Goal: Task Accomplishment & Management: Complete application form

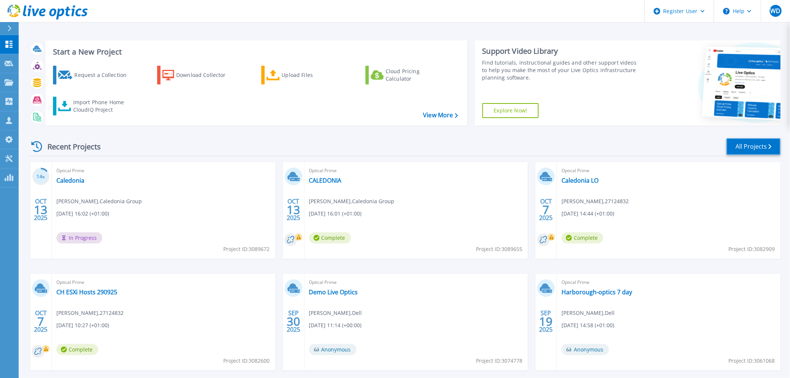
drag, startPoint x: 744, startPoint y: 151, endPoint x: 751, endPoint y: 129, distance: 23.1
click at [744, 151] on link "All Projects" at bounding box center [753, 146] width 54 height 17
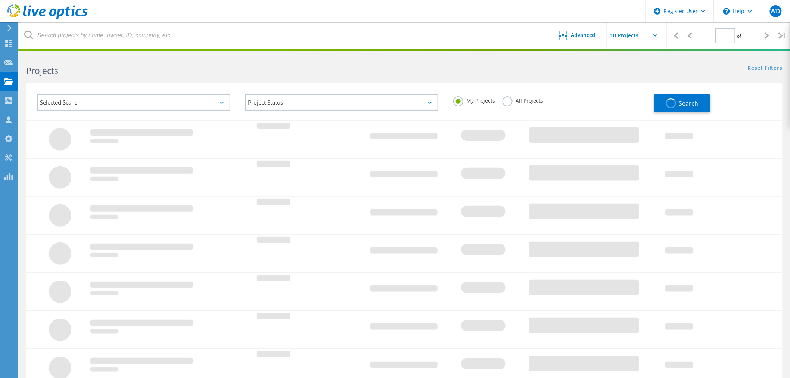
type input "1"
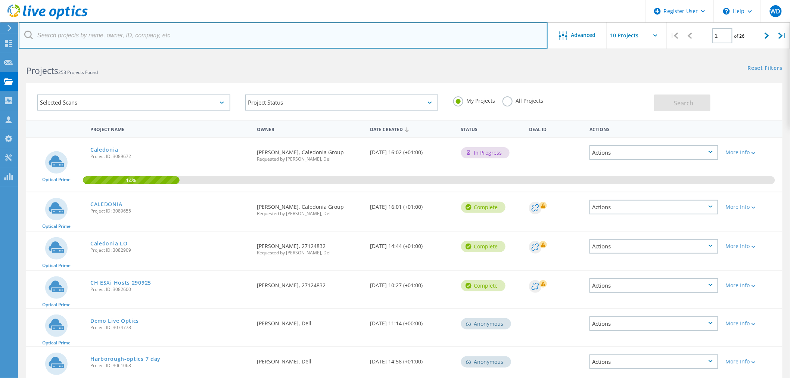
click at [124, 36] on input "text" at bounding box center [283, 35] width 529 height 26
paste input "kevin.agnew@gloscol.ac.uk"
type input "kevin.agnew@gloscol.ac.uk"
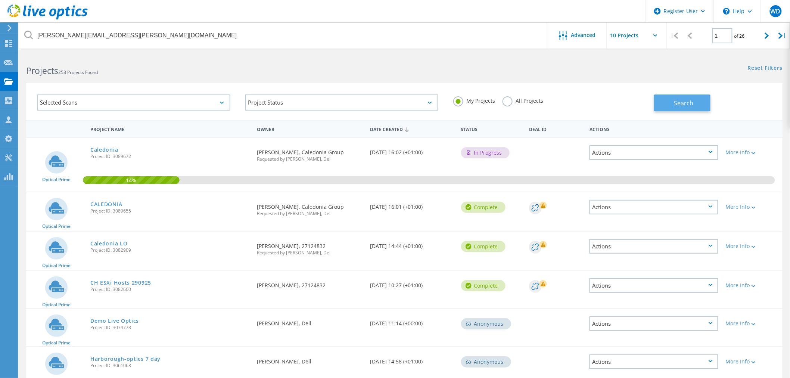
click at [696, 110] on button "Search" at bounding box center [682, 102] width 56 height 17
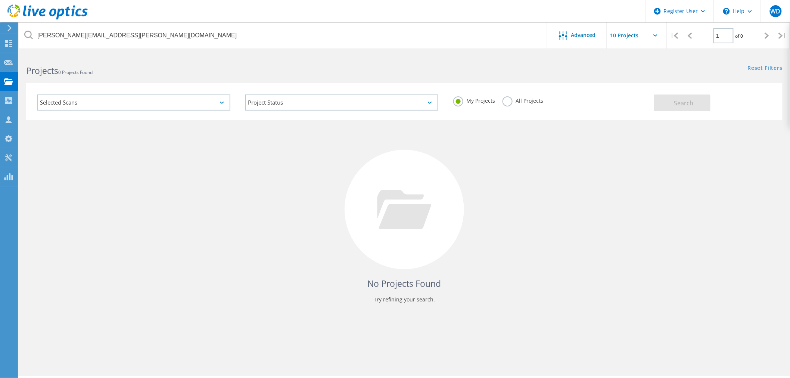
click at [502, 102] on label "All Projects" at bounding box center [522, 99] width 41 height 7
click at [0, 0] on input "All Projects" at bounding box center [0, 0] width 0 height 0
click at [689, 96] on button "Search" at bounding box center [682, 102] width 56 height 17
click at [50, 10] on use at bounding box center [47, 11] width 80 height 15
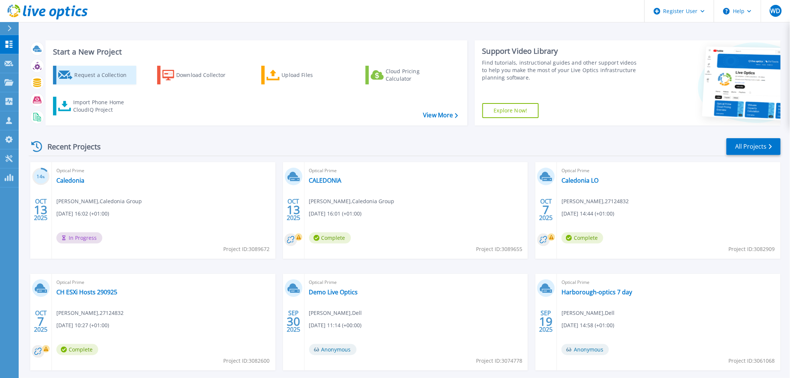
click at [87, 75] on div "Request a Collection" at bounding box center [104, 75] width 60 height 15
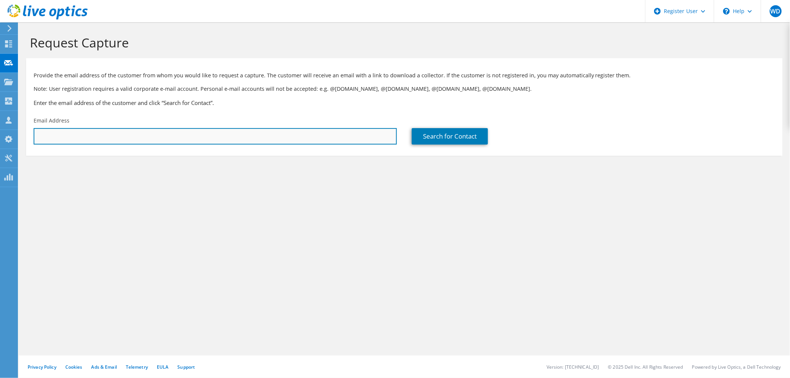
drag, startPoint x: 269, startPoint y: 135, endPoint x: 340, endPoint y: 144, distance: 71.4
click at [269, 135] on input "text" at bounding box center [215, 136] width 363 height 16
paste input "kevin.agnew@gloscol.ac.uk"
type input "kevin.agnew@gloscol.ac.uk"
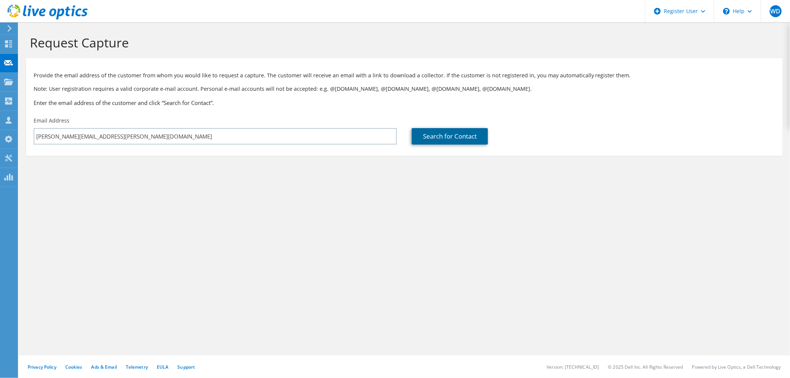
click at [444, 139] on link "Search for Contact" at bounding box center [450, 136] width 76 height 16
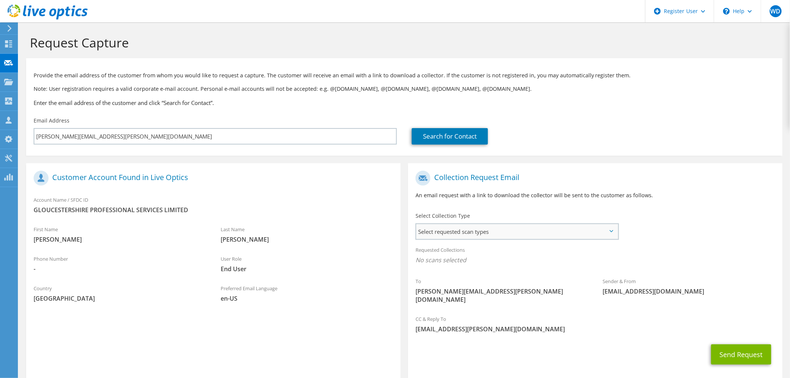
click at [498, 228] on span "Select requested scan types" at bounding box center [516, 231] width 201 height 15
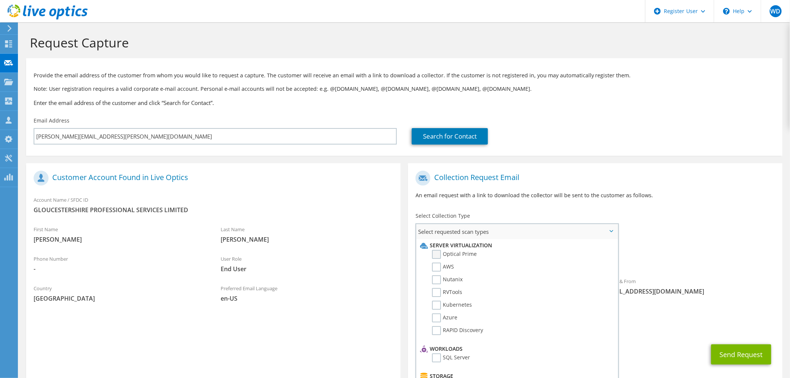
click at [453, 253] on label "Optical Prime" at bounding box center [454, 254] width 45 height 9
click at [0, 0] on input "Optical Prime" at bounding box center [0, 0] width 0 height 0
click at [717, 247] on div "Requested Collections No scans selected Optical Prime" at bounding box center [595, 257] width 374 height 30
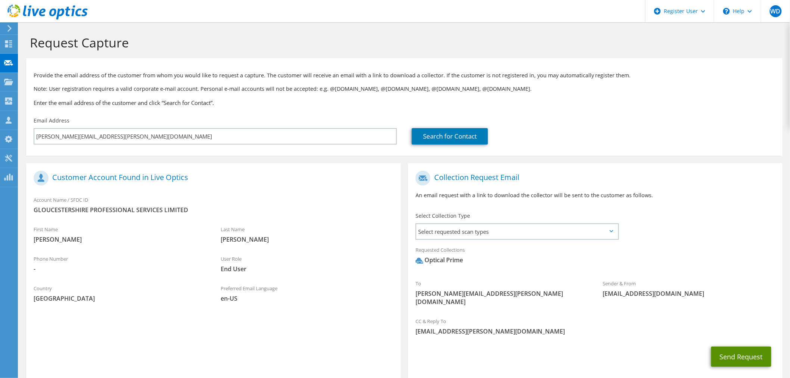
click at [750, 350] on button "Send Request" at bounding box center [741, 356] width 60 height 20
